Goal: Task Accomplishment & Management: Complete application form

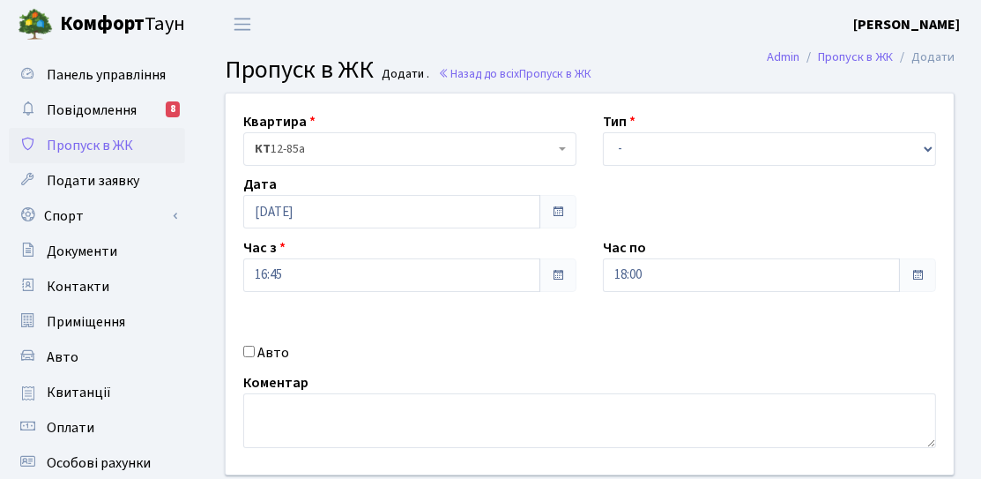
drag, startPoint x: 260, startPoint y: 342, endPoint x: 293, endPoint y: 351, distance: 33.8
click at [260, 342] on label "Авто" at bounding box center [273, 352] width 32 height 21
click at [255, 346] on input "Авто" at bounding box center [248, 351] width 11 height 11
checkbox input "true"
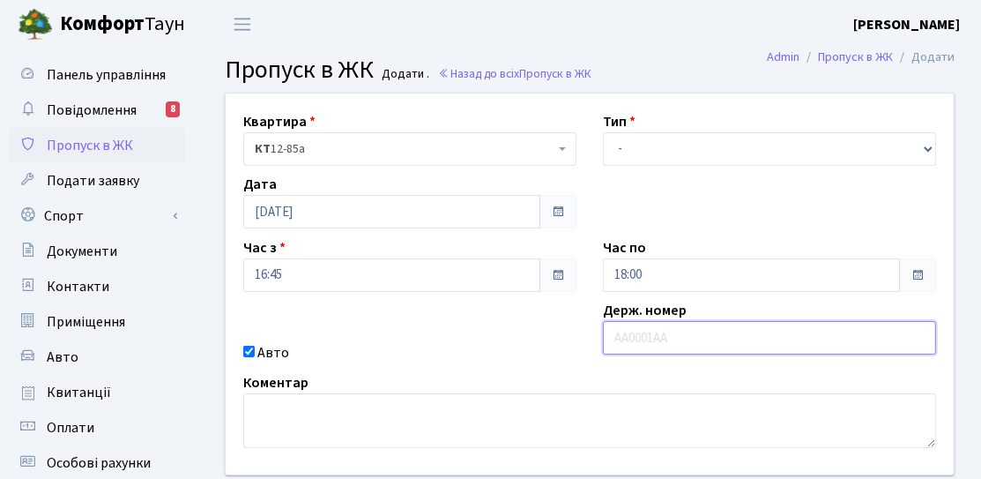
paste input "АА3067ХЕ"
type input "АА3067ХЕ"
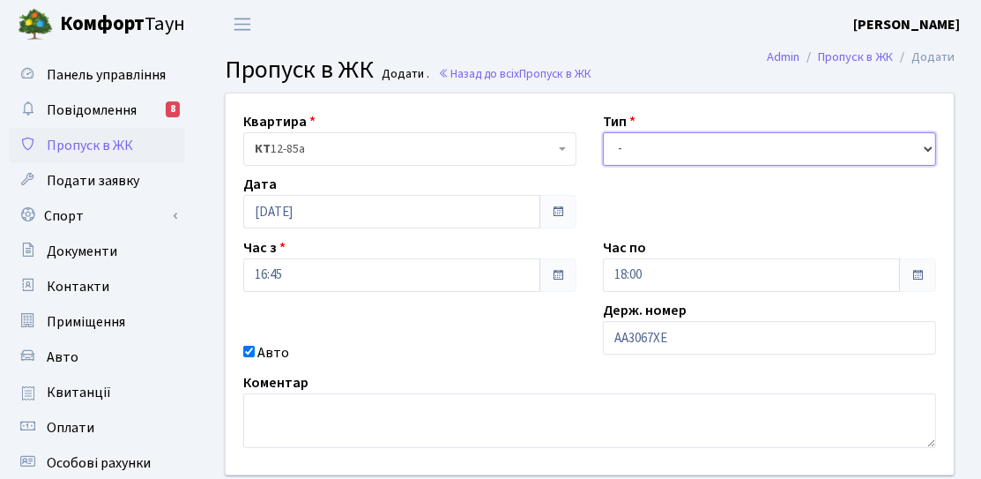
click at [659, 149] on select "- Доставка Таксі Гості Сервіс" at bounding box center [769, 149] width 333 height 34
select select "3"
click at [603, 132] on select "- Доставка Таксі Гості Сервіс" at bounding box center [769, 149] width 333 height 34
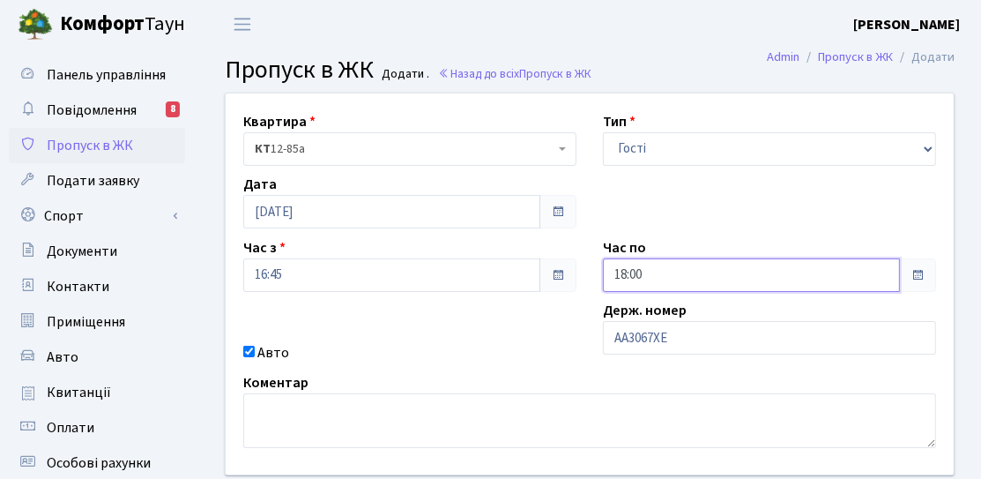
click at [656, 280] on input "18:00" at bounding box center [751, 275] width 297 height 34
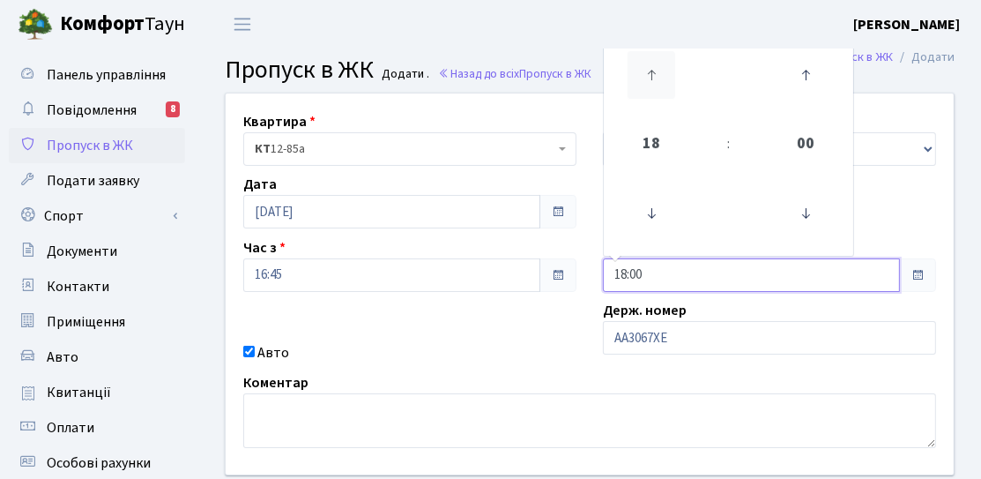
click at [647, 69] on icon at bounding box center [652, 75] width 48 height 48
type input "19:00"
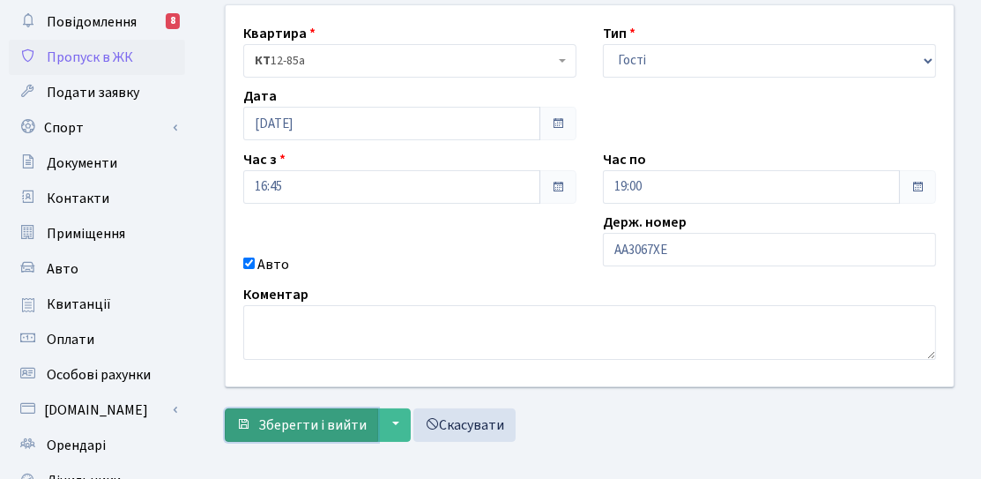
click at [312, 423] on span "Зберегти і вийти" at bounding box center [312, 424] width 108 height 19
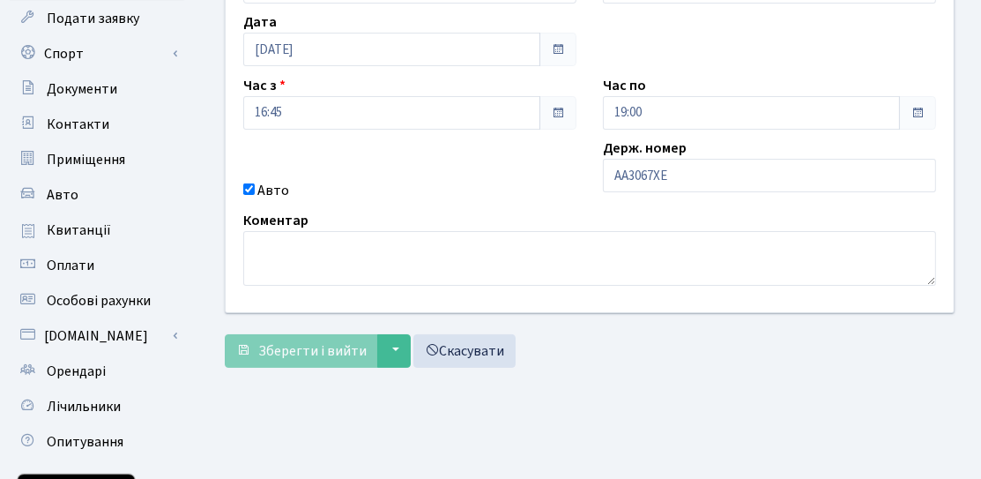
scroll to position [176, 0]
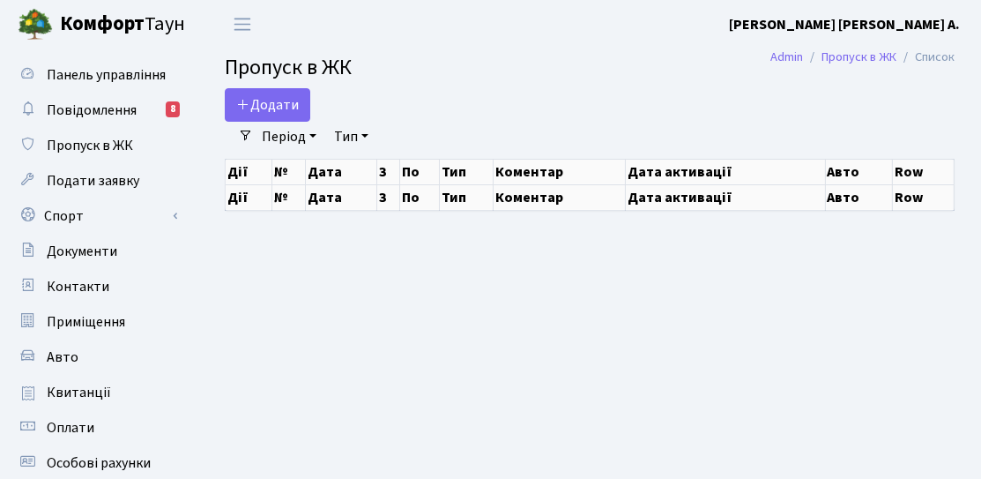
select select "25"
